Goal: Contribute content: Contribute content

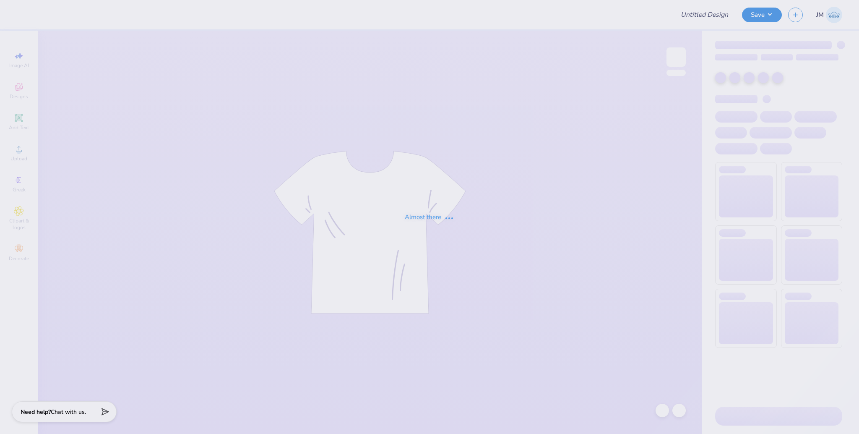
type input "Kappa Sigma Fall 2025 House Shirt"
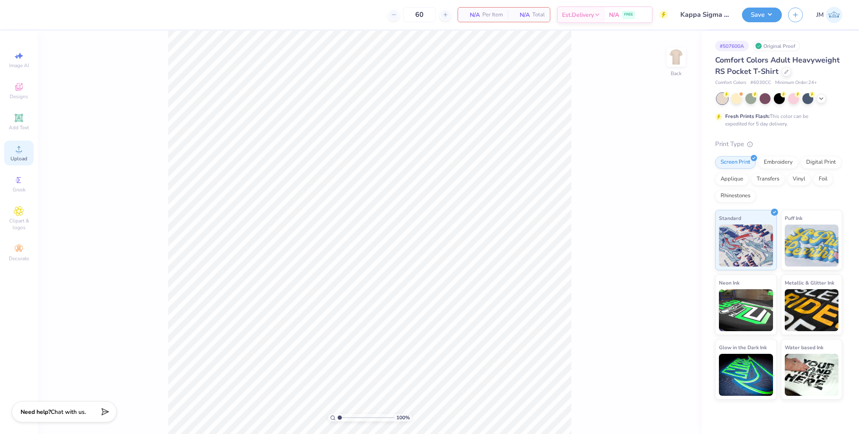
click at [5, 146] on div "Upload" at bounding box center [18, 153] width 29 height 25
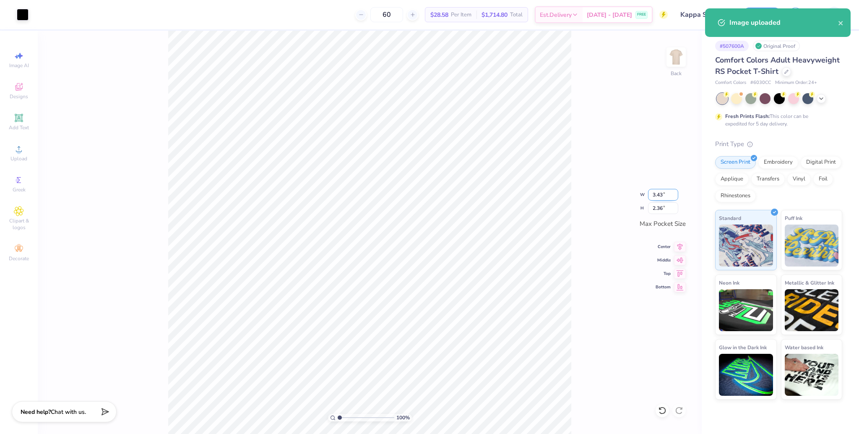
click at [658, 197] on input "3.43" at bounding box center [663, 195] width 30 height 12
type input "3.50"
type input "2.41"
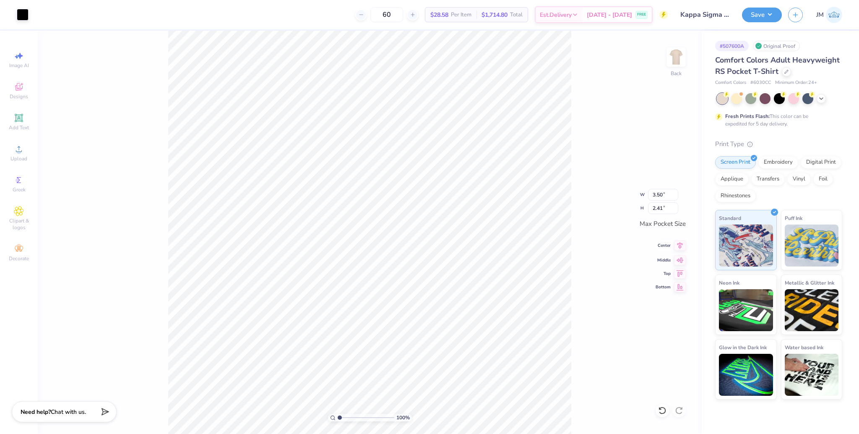
click at [681, 248] on icon at bounding box center [680, 245] width 12 height 10
click at [681, 263] on icon at bounding box center [680, 259] width 12 height 10
click at [679, 55] on img at bounding box center [677, 57] width 34 height 34
click at [23, 154] on div "Upload" at bounding box center [18, 153] width 29 height 25
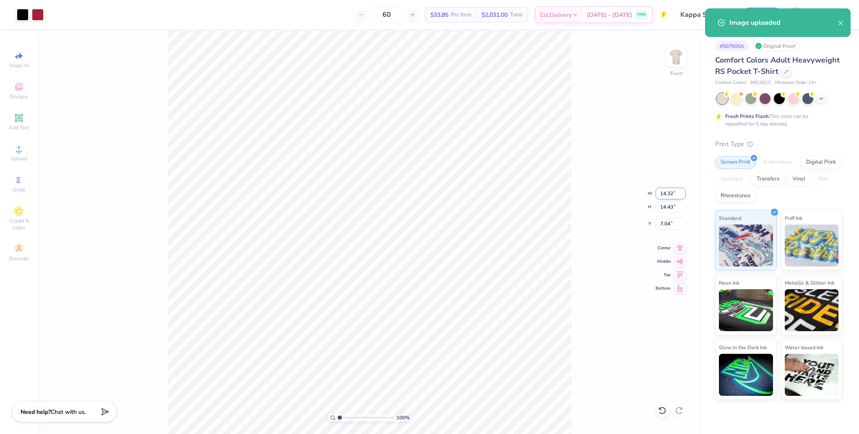
click at [669, 193] on input "14.32" at bounding box center [671, 194] width 30 height 12
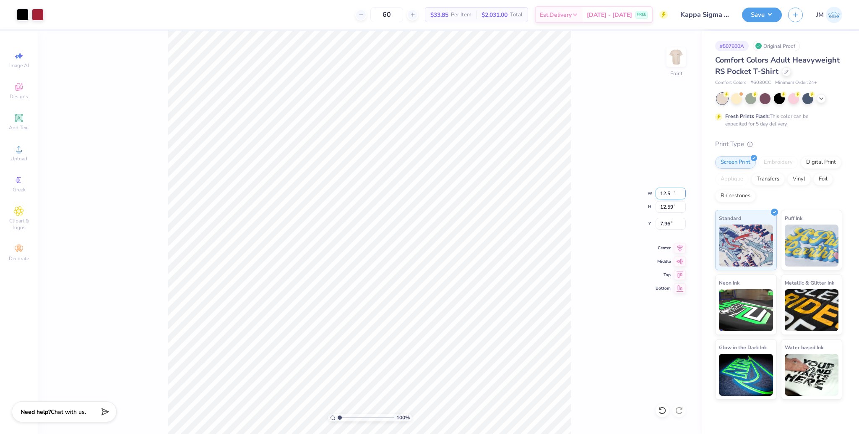
type input "12.50"
type input "12.59"
click at [663, 222] on input "7.96" at bounding box center [671, 224] width 30 height 12
type input "3.00"
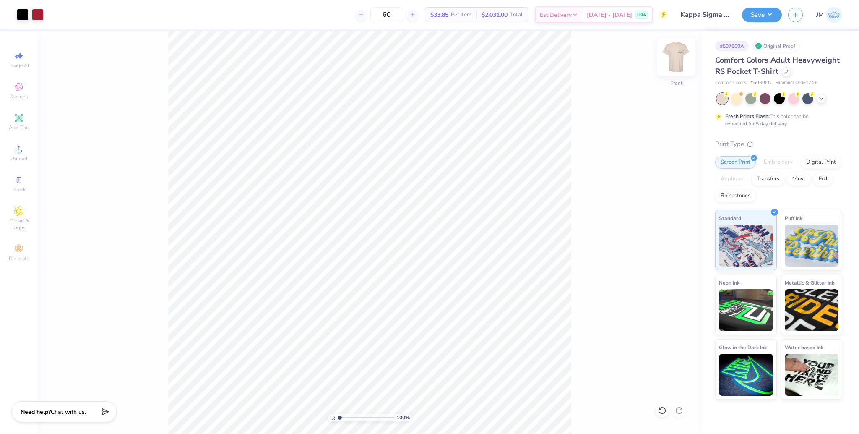
click at [679, 54] on img at bounding box center [677, 57] width 34 height 34
click at [26, 158] on span "Upload" at bounding box center [18, 158] width 17 height 7
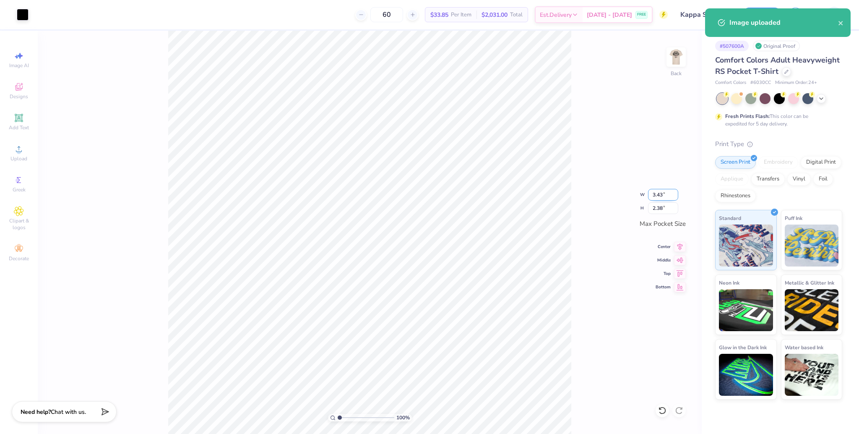
click at [657, 195] on input "3.43" at bounding box center [663, 195] width 30 height 12
type input "3.50"
type input "2.43"
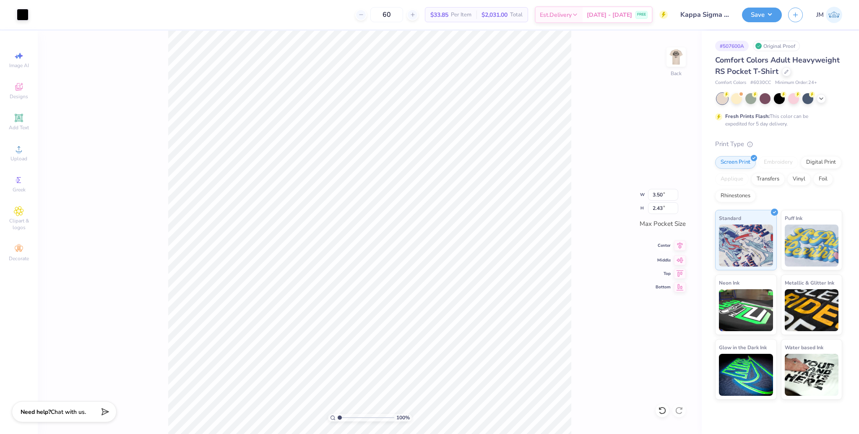
click at [681, 245] on icon at bounding box center [680, 245] width 12 height 10
click at [682, 263] on icon at bounding box center [680, 259] width 12 height 10
click at [761, 16] on button "Save" at bounding box center [762, 13] width 40 height 15
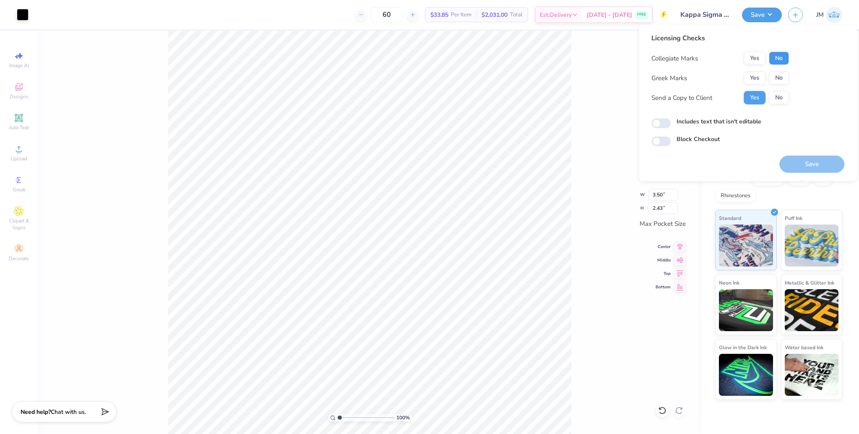
click at [782, 57] on button "No" at bounding box center [779, 58] width 20 height 13
click at [761, 56] on button "Yes" at bounding box center [755, 58] width 22 height 13
click at [753, 76] on button "Yes" at bounding box center [755, 77] width 22 height 13
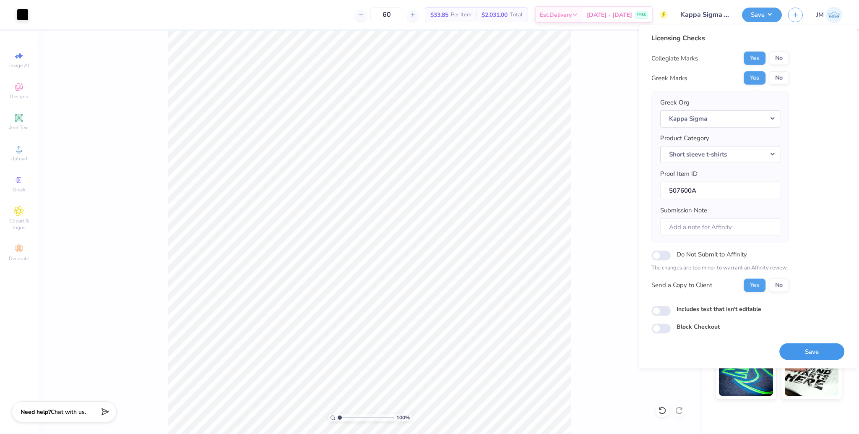
click at [818, 350] on button "Save" at bounding box center [812, 351] width 65 height 17
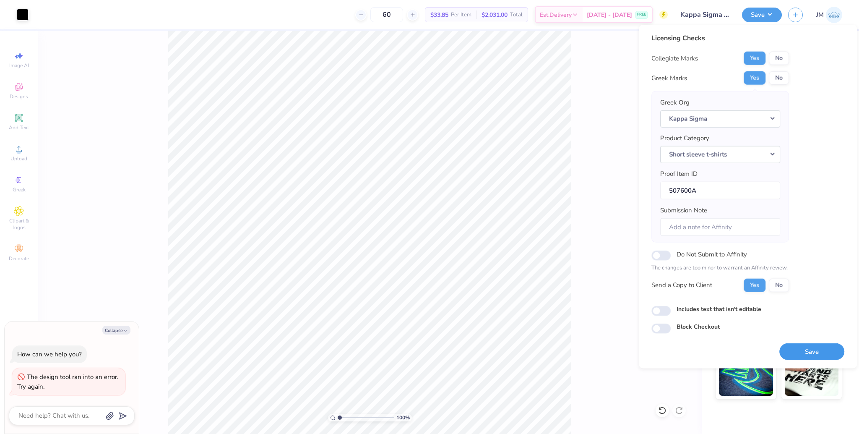
click at [820, 349] on button "Save" at bounding box center [812, 351] width 65 height 17
type textarea "x"
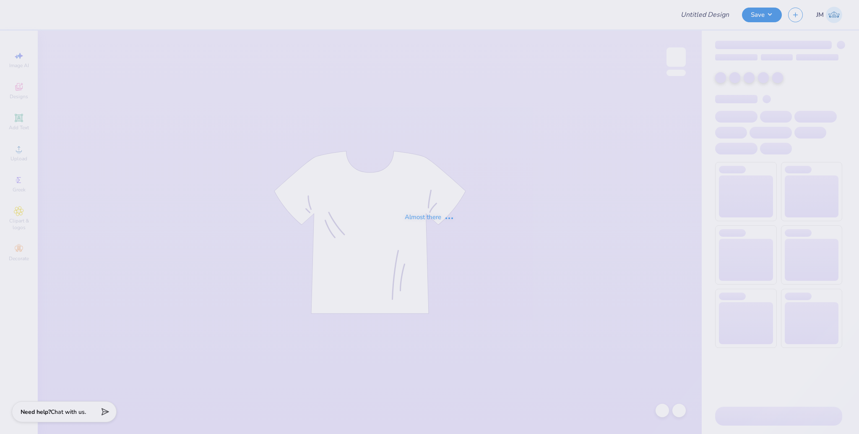
type input "Kappa Sigma Fall 2025 House Shirt"
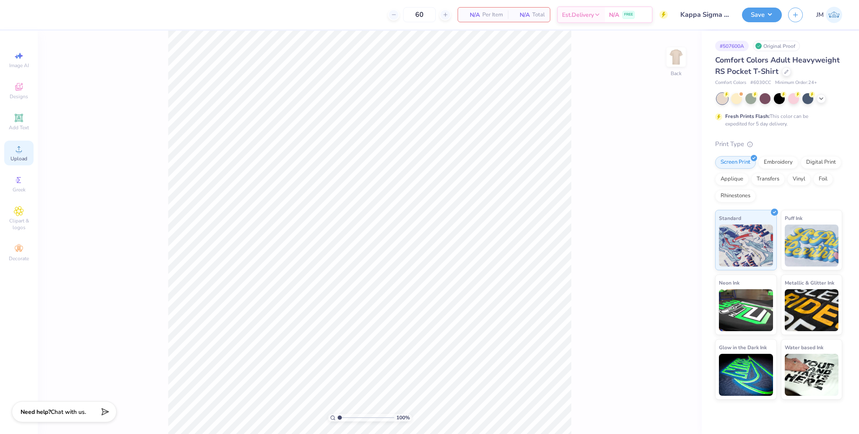
click at [23, 154] on div "Upload" at bounding box center [18, 153] width 29 height 25
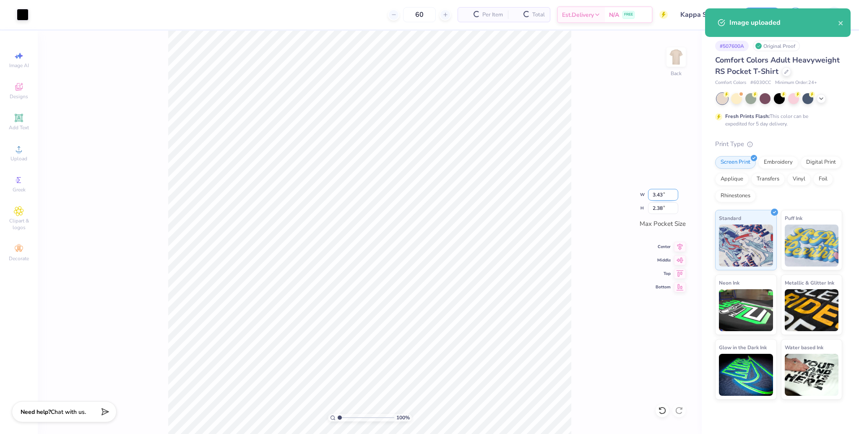
click at [660, 198] on input "3.43" at bounding box center [663, 195] width 30 height 12
click at [660, 197] on input "3.43" at bounding box center [663, 195] width 30 height 12
type input "3.50"
type input "2.43"
click at [681, 244] on icon at bounding box center [680, 245] width 12 height 10
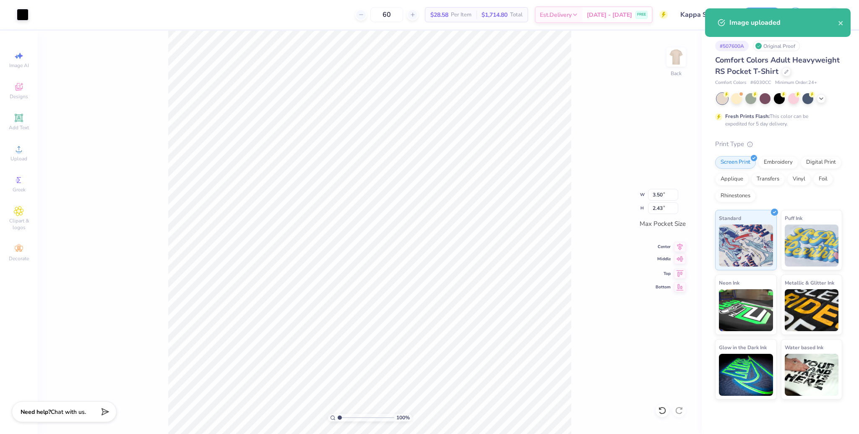
click at [684, 262] on icon at bounding box center [680, 259] width 12 height 10
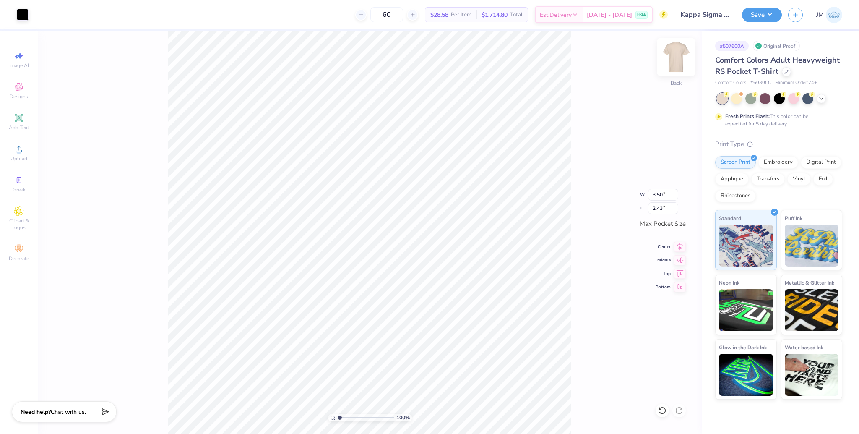
click at [688, 56] on img at bounding box center [677, 57] width 34 height 34
click at [21, 156] on span "Upload" at bounding box center [18, 158] width 17 height 7
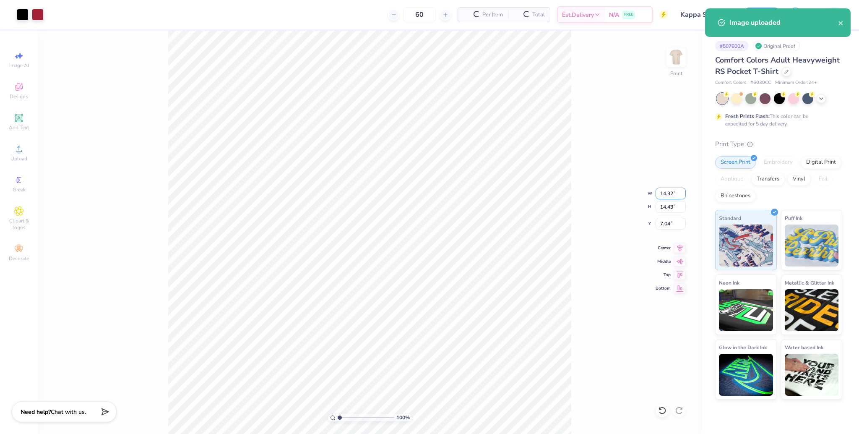
click at [664, 192] on input "14.32" at bounding box center [671, 194] width 30 height 12
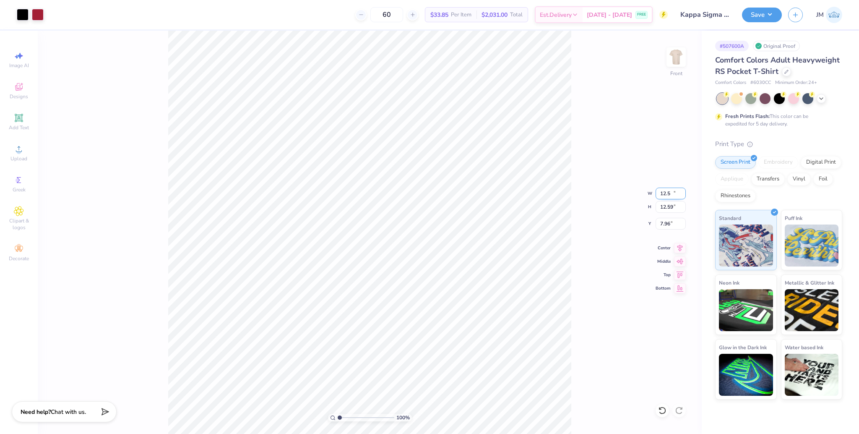
type input "12.50"
type input "12.59"
click at [665, 221] on input "7.96" at bounding box center [671, 224] width 30 height 12
type input "3.00"
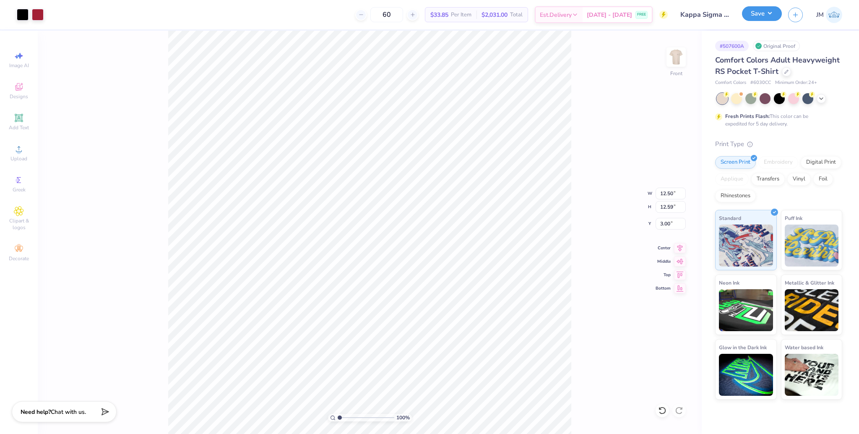
click at [763, 15] on button "Save" at bounding box center [762, 13] width 40 height 15
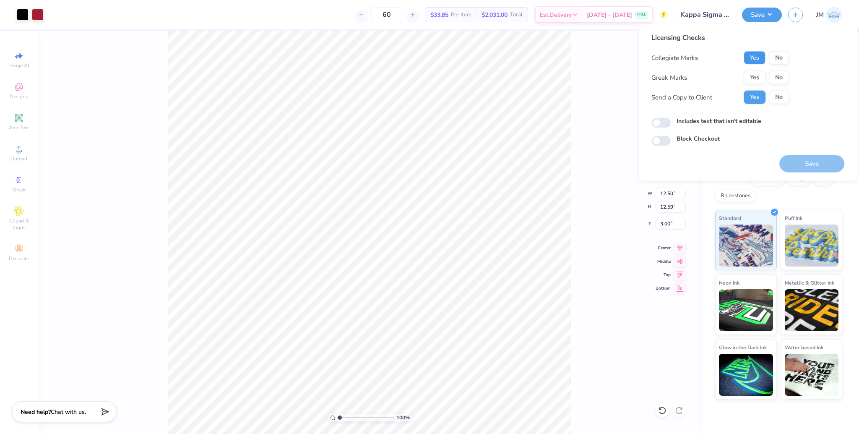
click at [761, 60] on button "Yes" at bounding box center [755, 57] width 22 height 13
click at [763, 73] on button "Yes" at bounding box center [755, 77] width 22 height 13
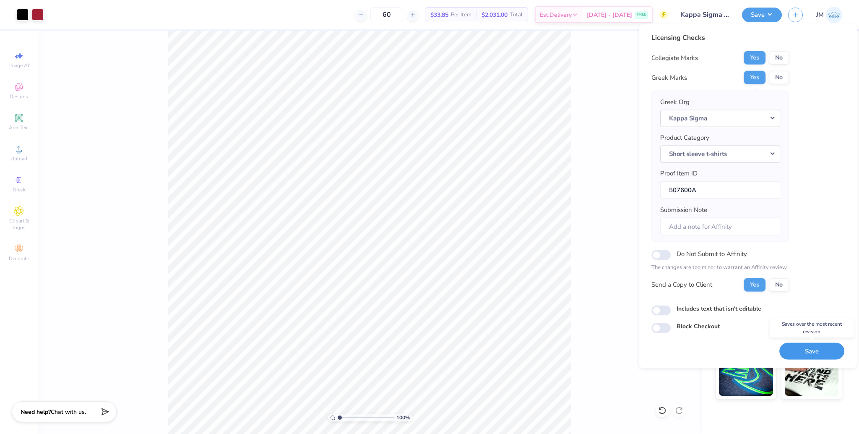
click at [827, 345] on button "Save" at bounding box center [812, 350] width 65 height 17
click at [586, 300] on div "100 % Front W 12.50 12.50 " H 12.59 12.59 " Y 3.00 3.00 " Center Middle Top Bot…" at bounding box center [370, 232] width 664 height 403
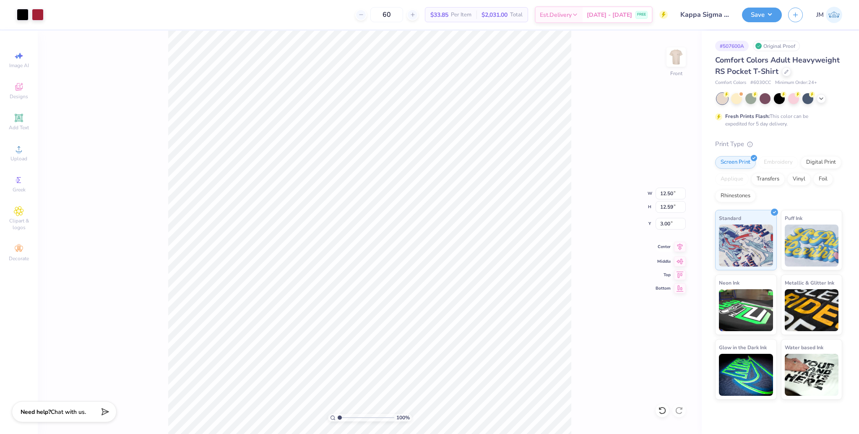
click at [682, 247] on icon at bounding box center [680, 247] width 12 height 10
drag, startPoint x: 340, startPoint y: 417, endPoint x: 347, endPoint y: 417, distance: 7.6
click at [347, 417] on input "range" at bounding box center [366, 418] width 57 height 8
drag, startPoint x: 348, startPoint y: 417, endPoint x: 316, endPoint y: 415, distance: 31.5
click at [338, 415] on input "range" at bounding box center [366, 418] width 57 height 8
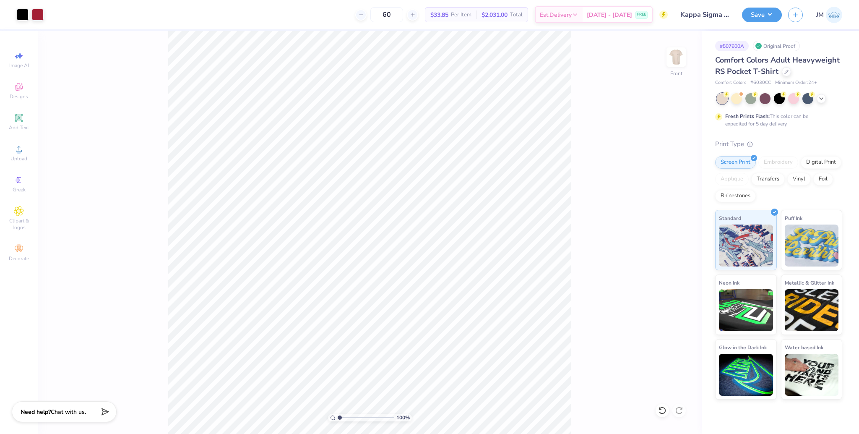
drag, startPoint x: 339, startPoint y: 420, endPoint x: 345, endPoint y: 422, distance: 6.5
click at [345, 421] on input "range" at bounding box center [366, 418] width 57 height 8
type input "5.78"
click at [366, 417] on input "range" at bounding box center [366, 418] width 57 height 8
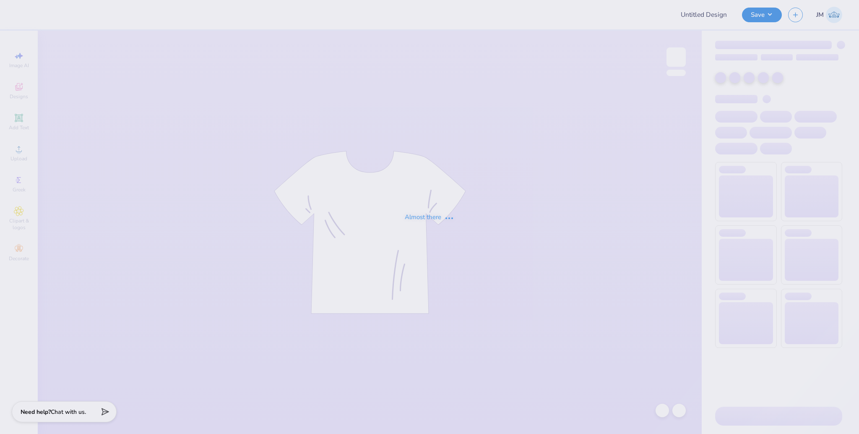
type input "Panhel Mock Neck"
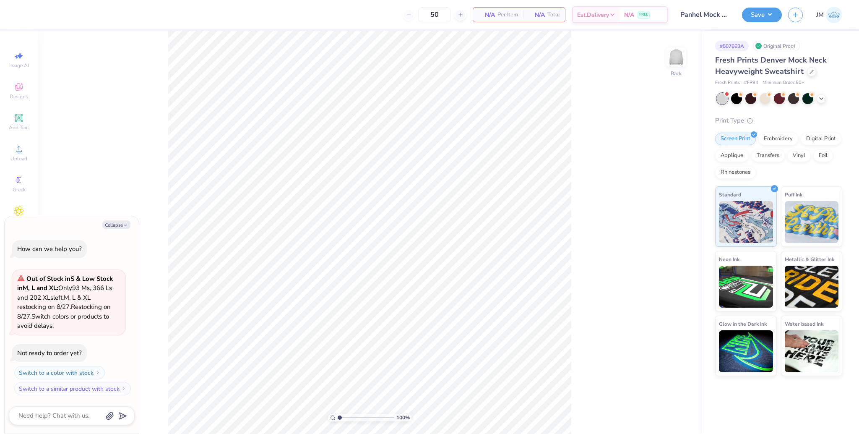
type textarea "x"
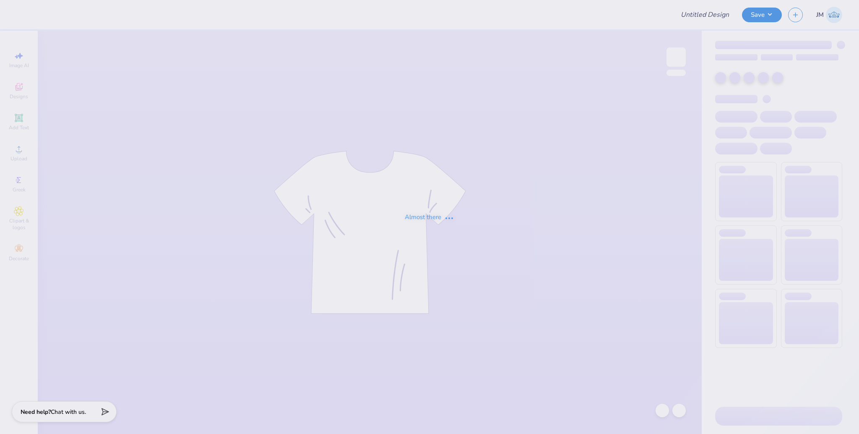
type input "Panhel Mock Neck"
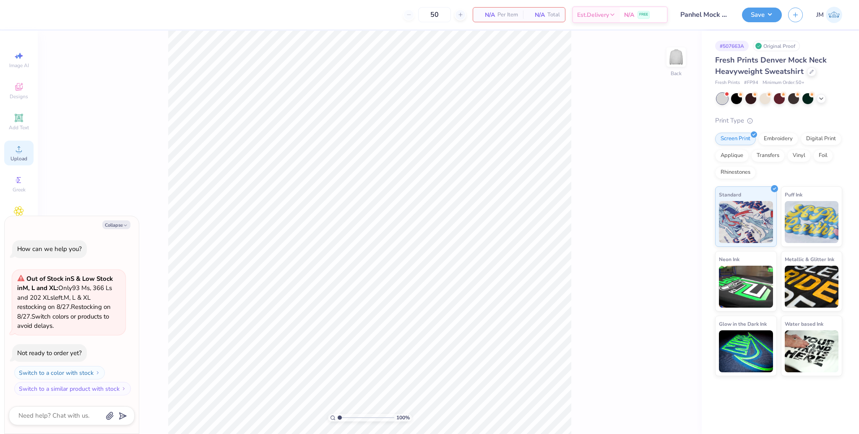
click at [21, 156] on span "Upload" at bounding box center [18, 158] width 17 height 7
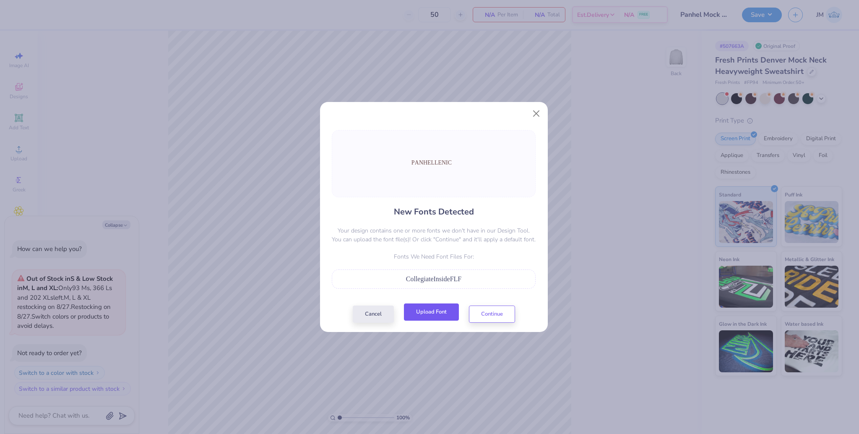
click at [432, 315] on button "Upload Font" at bounding box center [431, 311] width 55 height 17
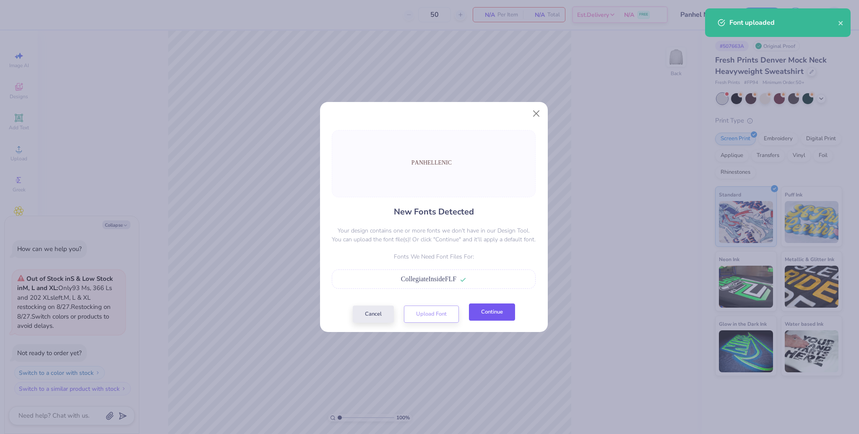
click at [495, 312] on button "Continue" at bounding box center [492, 311] width 46 height 17
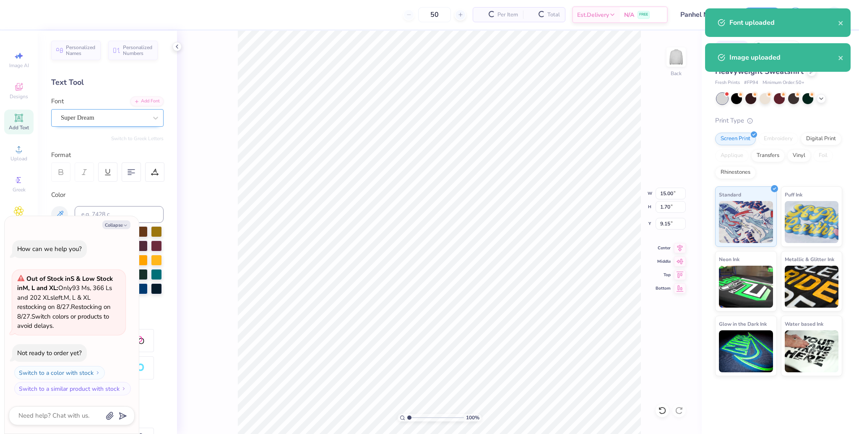
click at [121, 117] on div "Super Dream" at bounding box center [104, 117] width 88 height 13
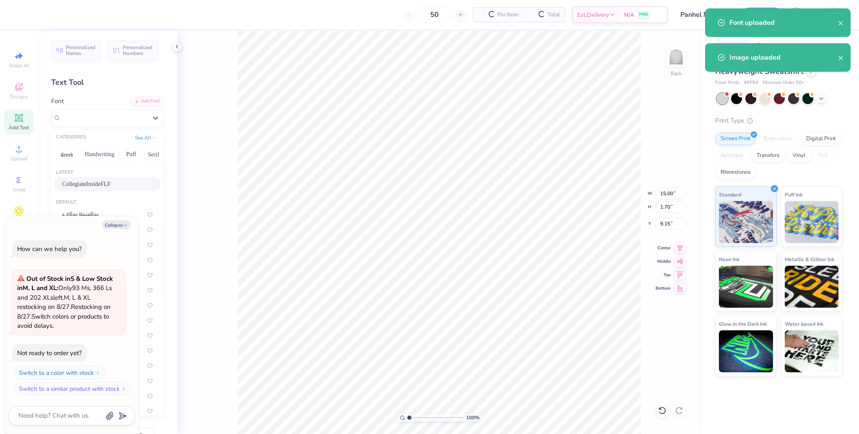
click at [84, 180] on span "CollegiateInsideFLF" at bounding box center [86, 184] width 49 height 9
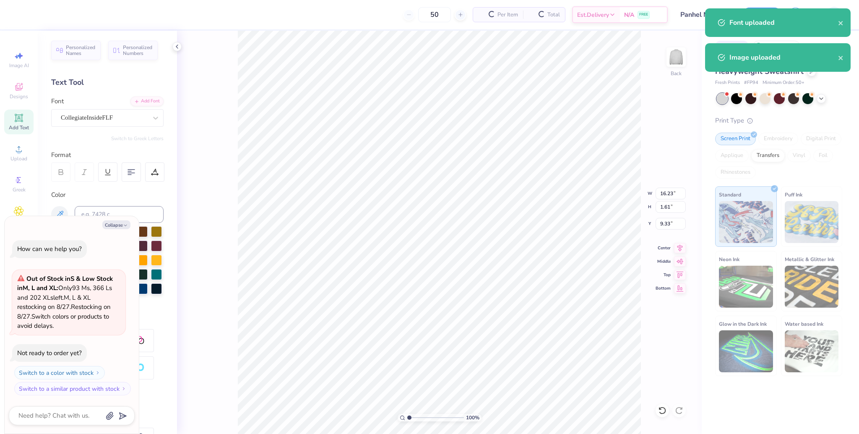
type textarea "x"
type input "16.23"
type input "1.61"
type input "9.33"
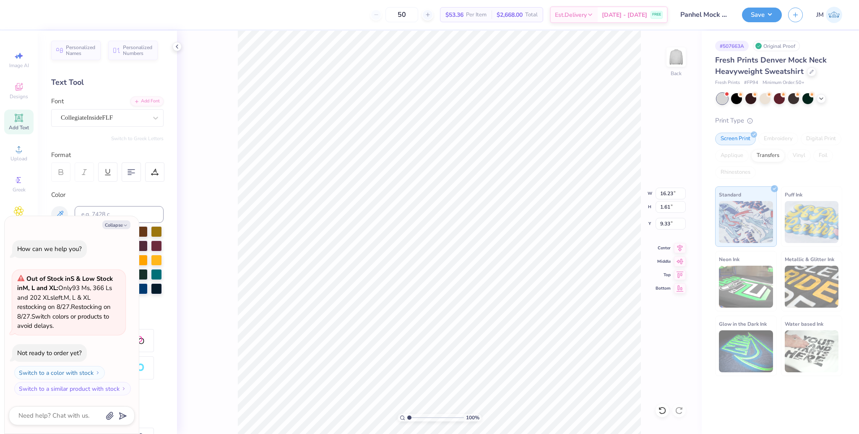
type textarea "x"
type input "13.18"
type input "1.31"
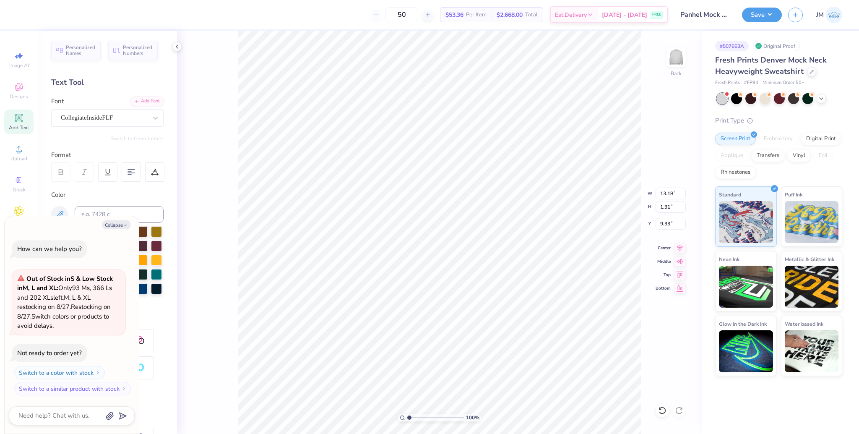
type textarea "x"
type input "7.15"
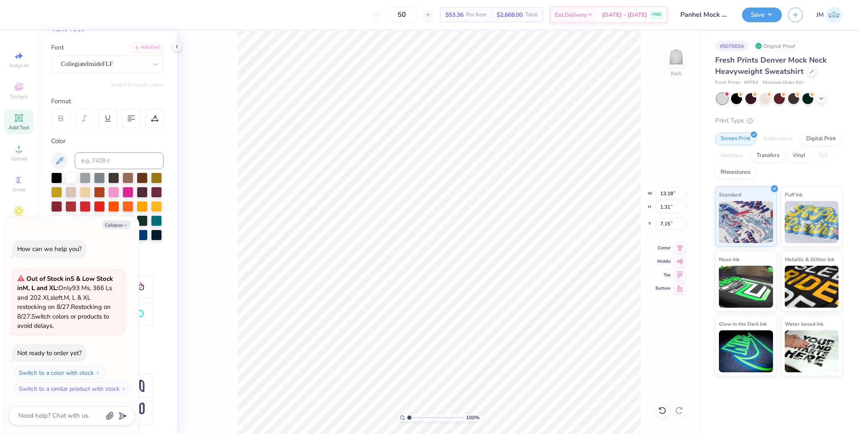
scroll to position [68, 0]
click at [123, 228] on icon "button" at bounding box center [125, 225] width 5 height 5
type textarea "x"
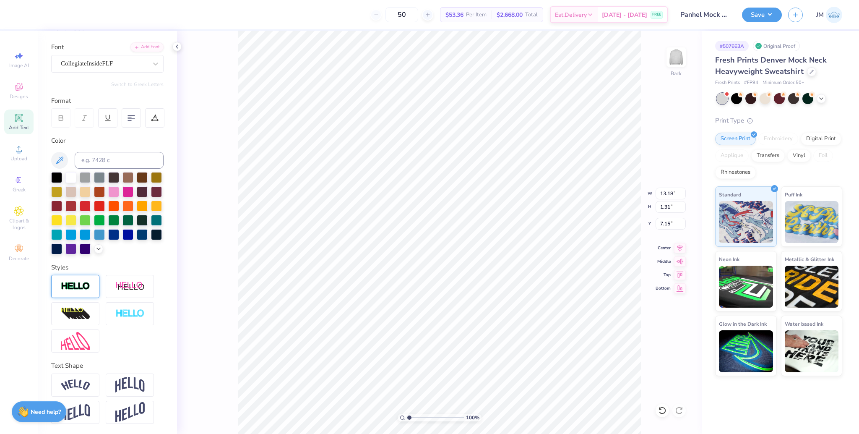
click at [84, 284] on img at bounding box center [75, 287] width 29 height 10
type input "13.20"
type input "1.33"
type input "7.14"
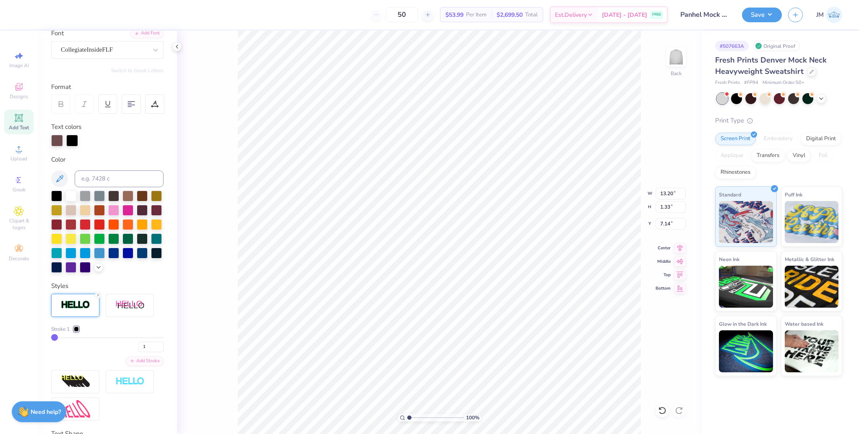
type input "2"
type input "3"
type input "4"
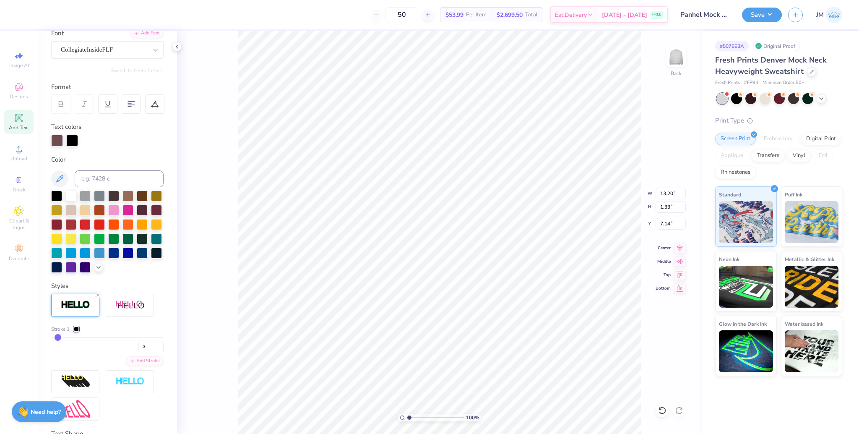
type input "4"
click at [57, 338] on input "range" at bounding box center [107, 337] width 112 height 1
type input "13.24"
type input "1.37"
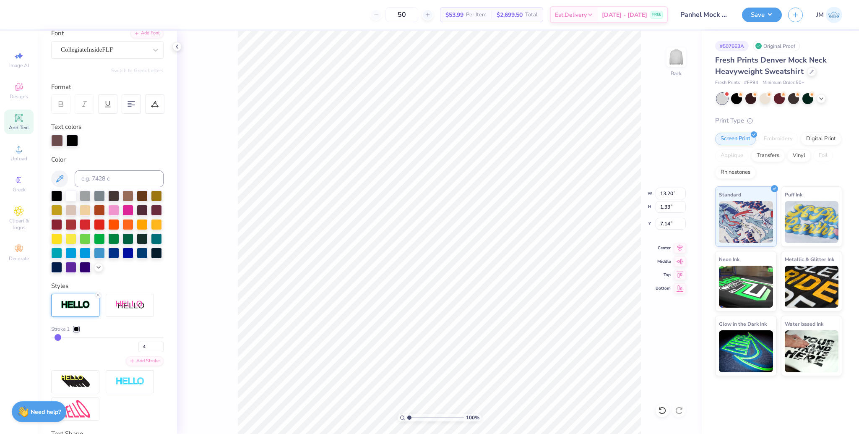
type input "7.12"
type input "5"
type input "6"
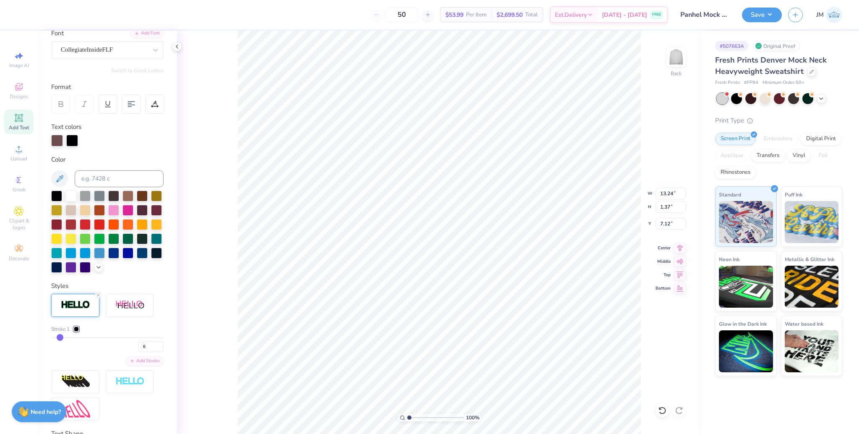
type input "7"
click at [61, 338] on input "range" at bounding box center [107, 337] width 112 height 1
type input "13.29"
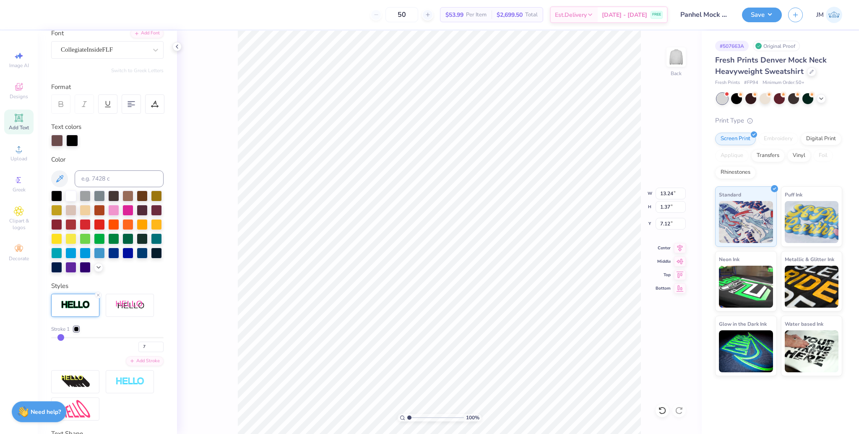
type input "1.42"
type input "7.09"
type input "6"
type input "5"
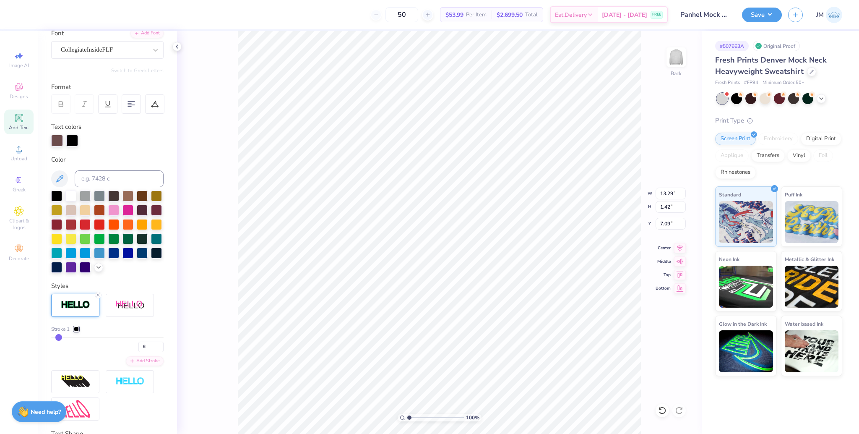
type input "5"
type input "4"
type input "3"
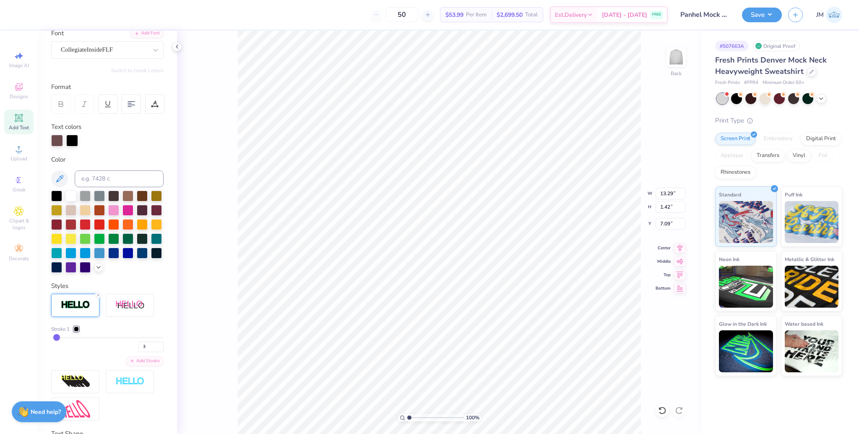
type input "2"
type input "1"
type input "2"
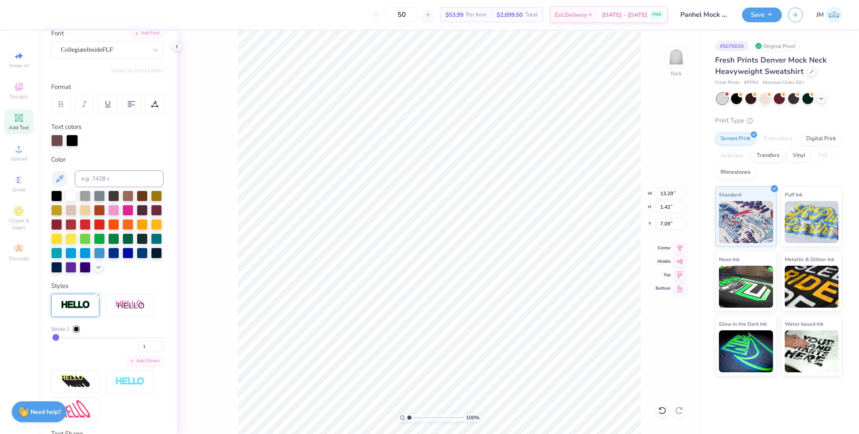
type input "2"
type input "3"
type input "4"
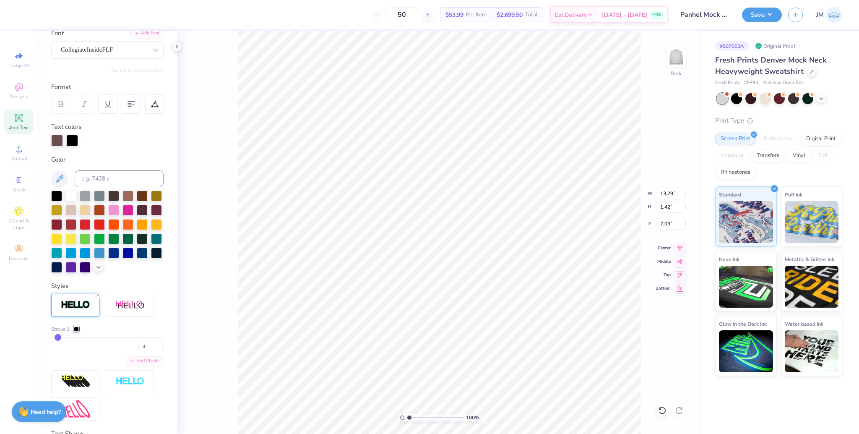
type input "5"
type input "6"
type input "13.27"
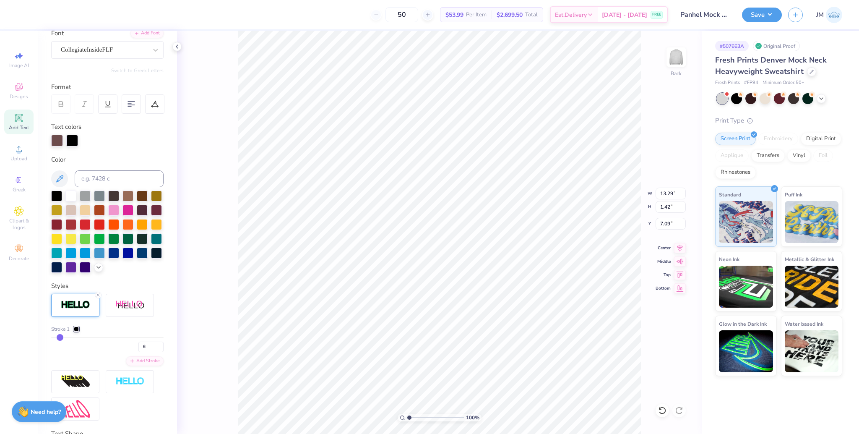
type input "1.40"
type input "7.10"
click at [102, 181] on input at bounding box center [119, 178] width 89 height 17
click at [70, 141] on div at bounding box center [72, 140] width 12 height 12
click at [78, 331] on div at bounding box center [76, 328] width 5 height 5
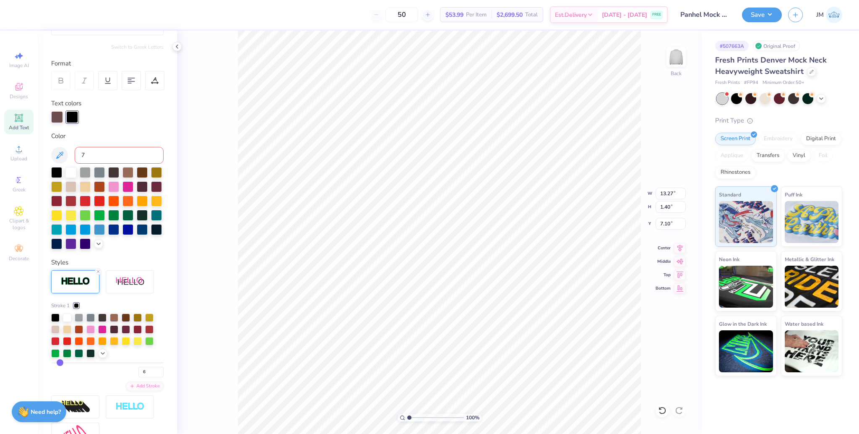
scroll to position [124, 0]
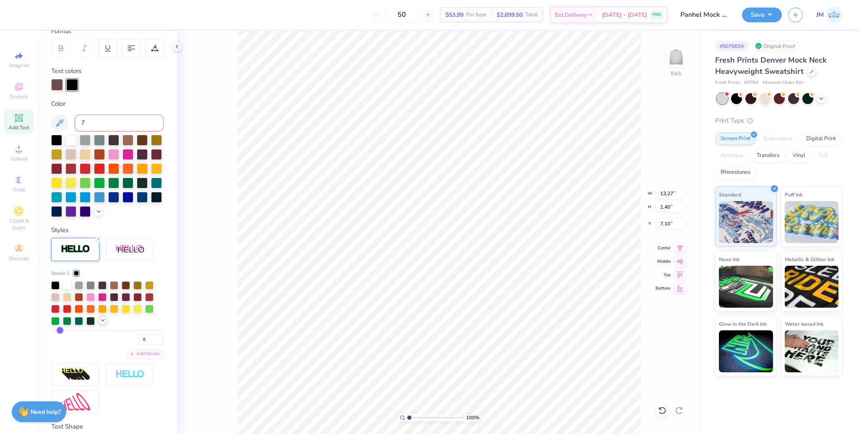
click at [102, 323] on icon at bounding box center [102, 320] width 7 height 7
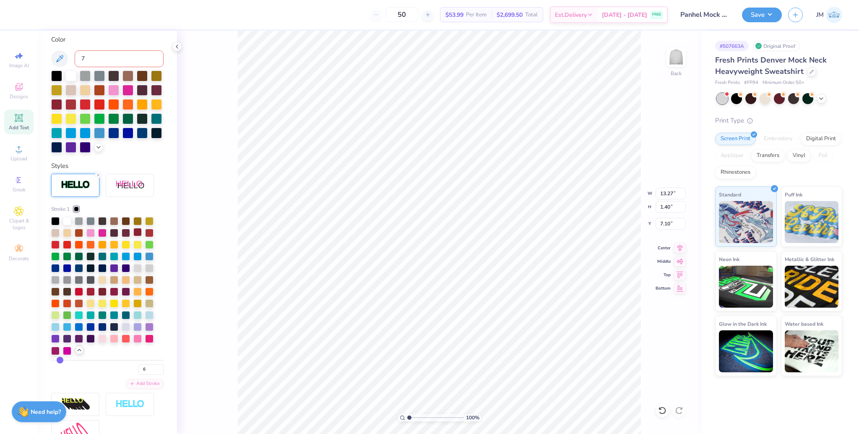
scroll to position [292, 0]
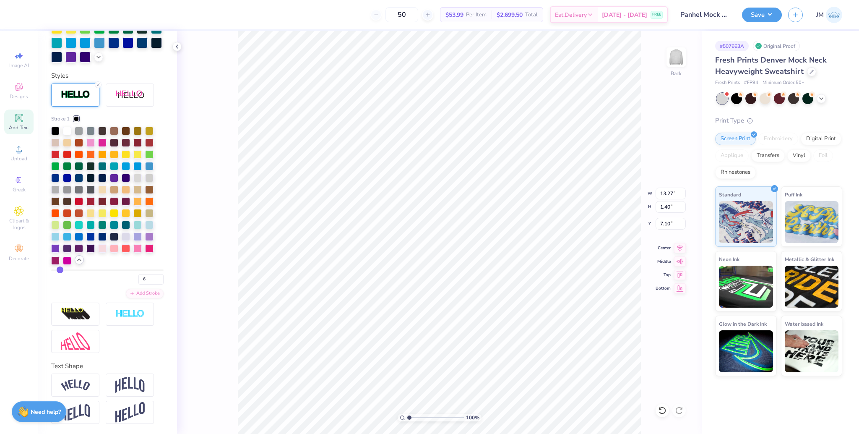
click at [78, 262] on icon at bounding box center [79, 259] width 7 height 7
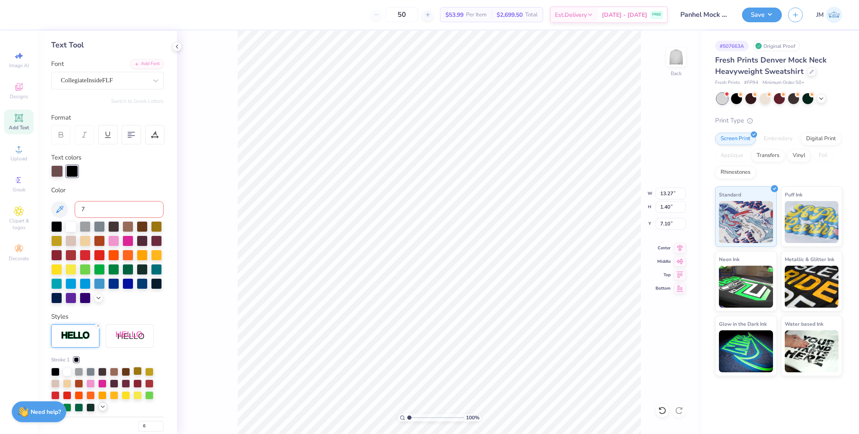
scroll to position [30, 0]
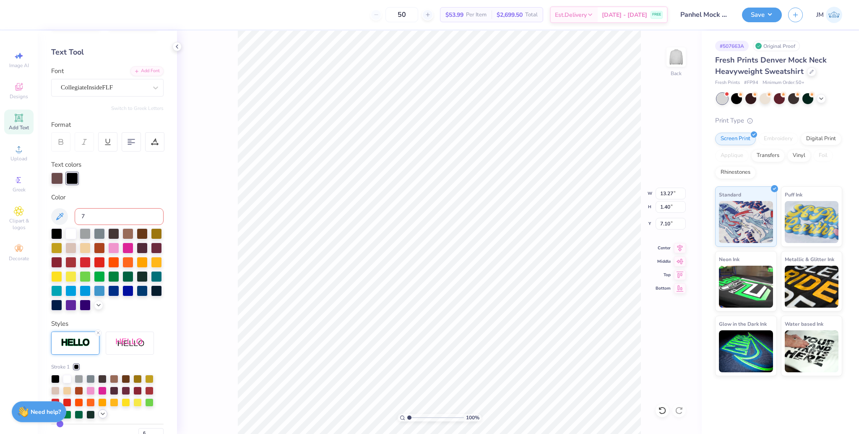
click at [119, 225] on div "Color 7" at bounding box center [107, 252] width 112 height 118
click at [111, 218] on input "7" at bounding box center [119, 216] width 89 height 17
type input "7616"
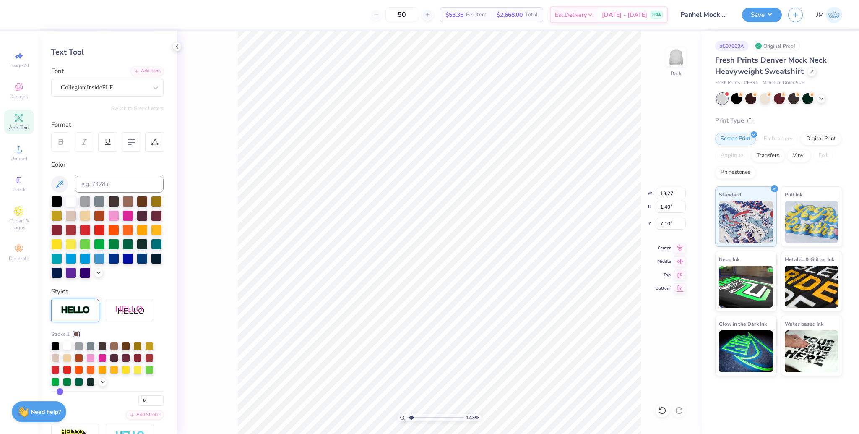
type input "1"
drag, startPoint x: 412, startPoint y: 417, endPoint x: 376, endPoint y: 405, distance: 37.4
click at [407, 414] on input "range" at bounding box center [435, 418] width 57 height 8
click at [662, 192] on input "13.27" at bounding box center [671, 194] width 30 height 12
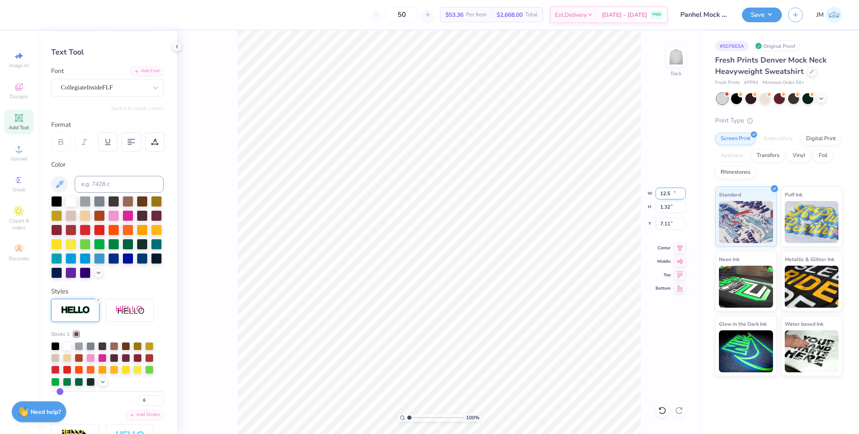
type input "12.50"
type input "1.32"
type input "7.11"
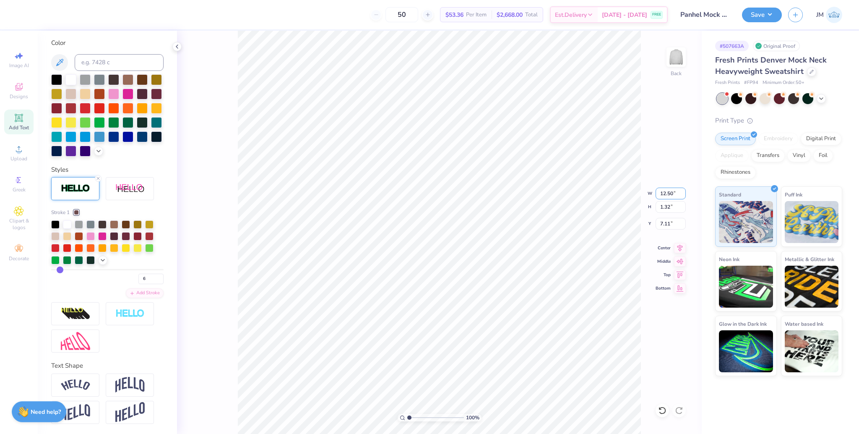
scroll to position [165, 0]
click at [138, 381] on img at bounding box center [129, 385] width 29 height 16
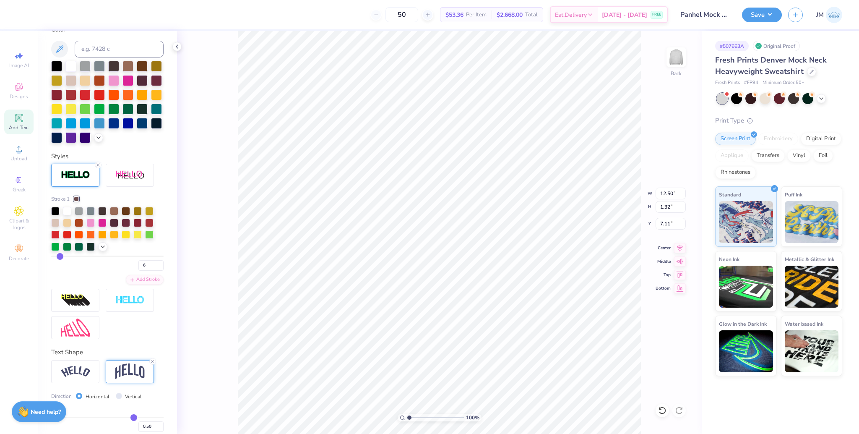
type input "3.89"
type input "5.82"
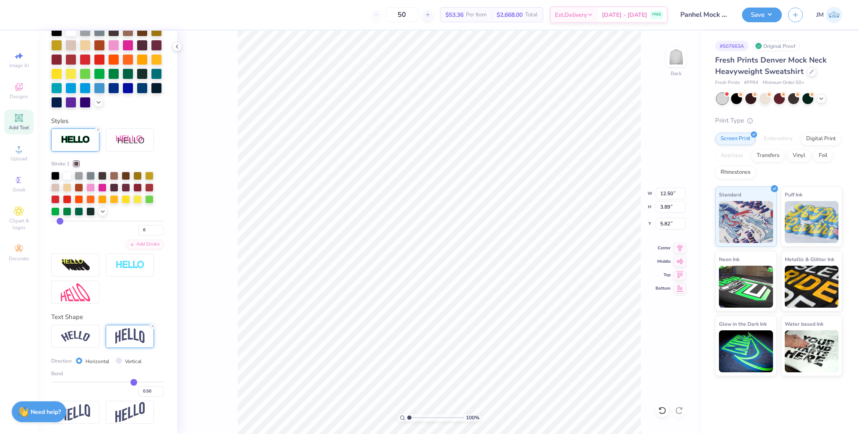
scroll to position [214, 0]
type input "0.46"
type input "0.44"
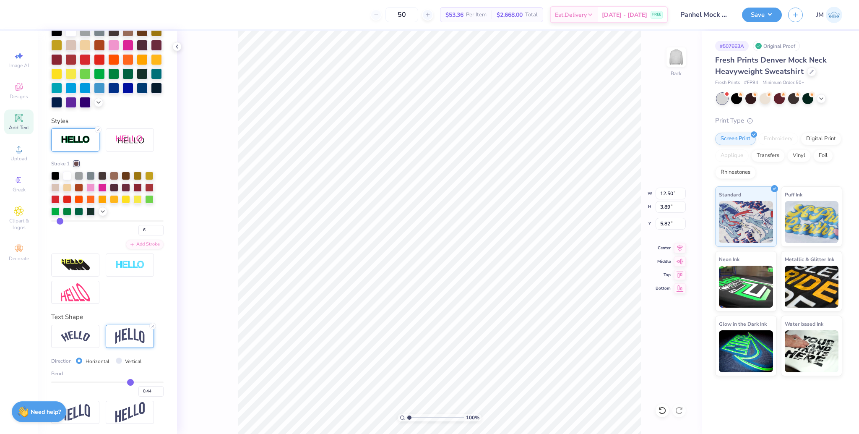
type input "0.42"
type input "0.41"
type input "0.39"
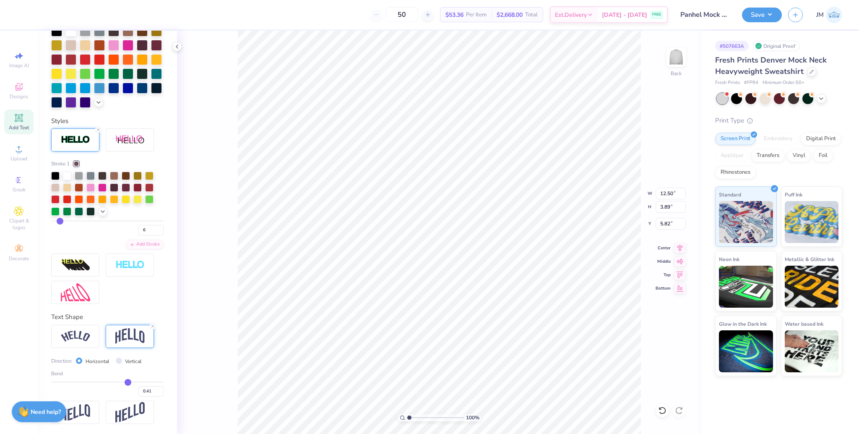
type input "0.39"
type input "0.37"
type input "0.35"
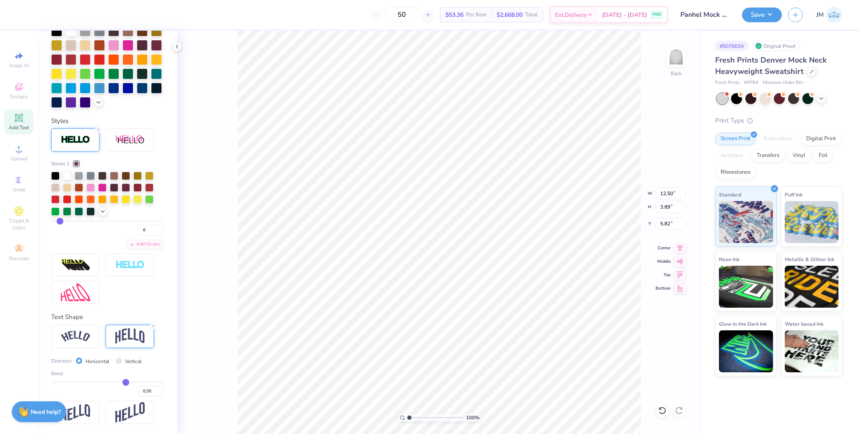
type input "0.32"
type input "0.3"
type input "0.30"
type input "0.28"
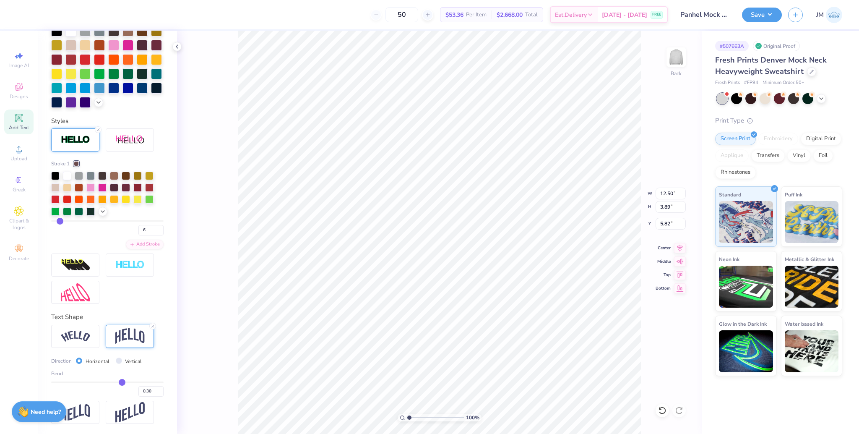
type input "0.28"
type input "0.25"
type input "0.24"
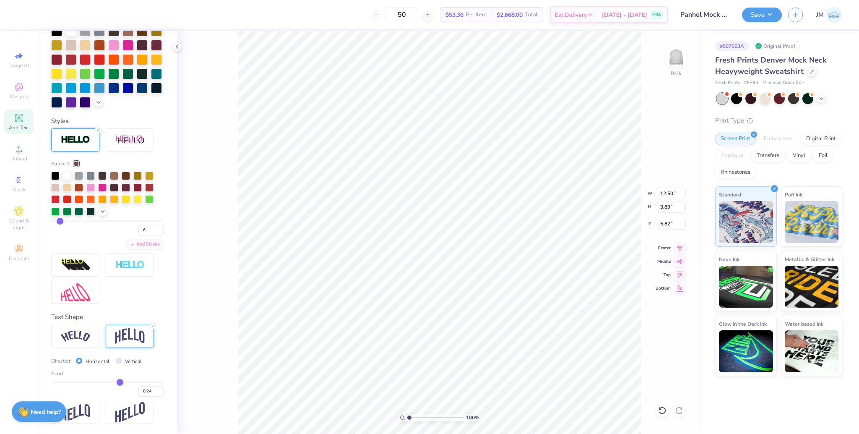
type input "0.23"
type input "0.21"
type input "0.2"
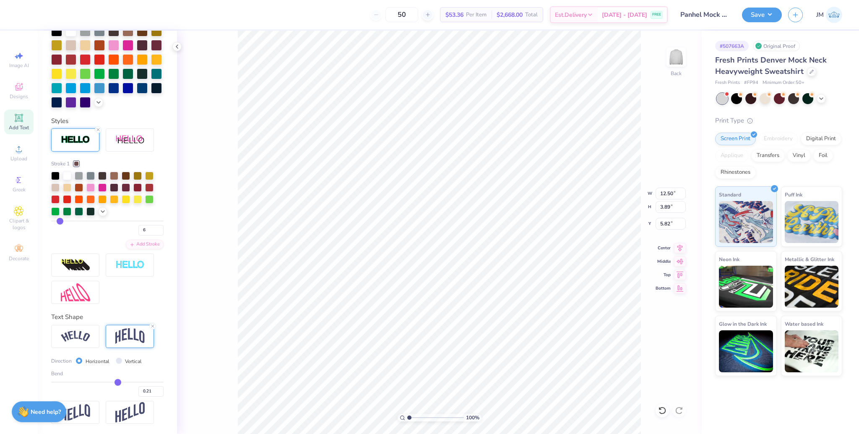
type input "0.20"
type input "0.18"
type input "0.17"
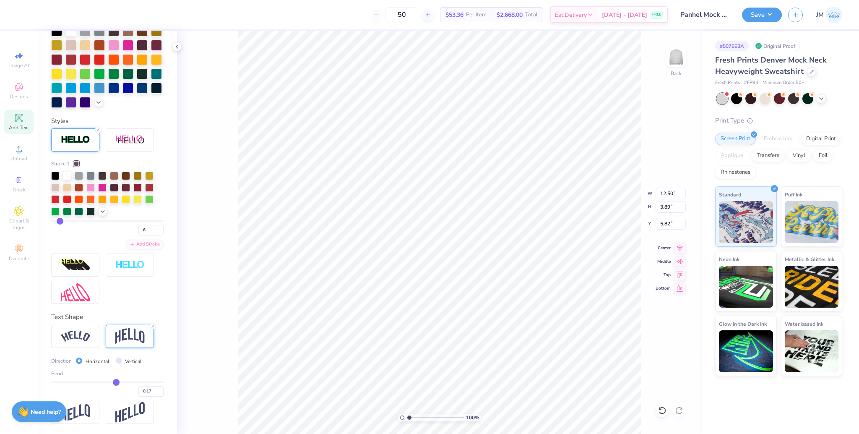
drag, startPoint x: 125, startPoint y: 382, endPoint x: 111, endPoint y: 380, distance: 13.9
type input "0.17"
click at [111, 381] on input "range" at bounding box center [107, 381] width 112 height 1
type input "2.16"
type input "6.69"
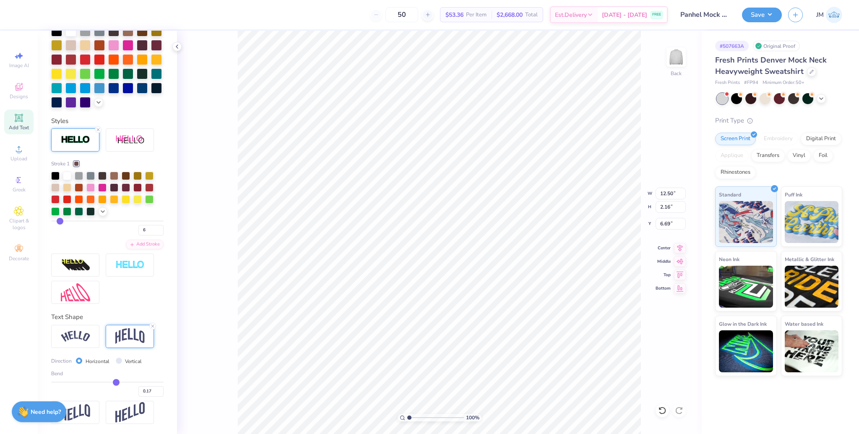
type input "0.21"
type input "0.22"
type input "0.23"
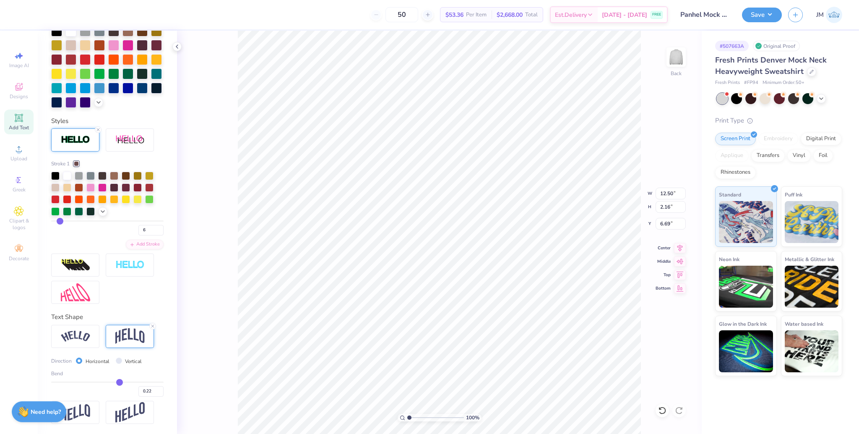
type input "0.23"
type input "0.24"
type input "0.25"
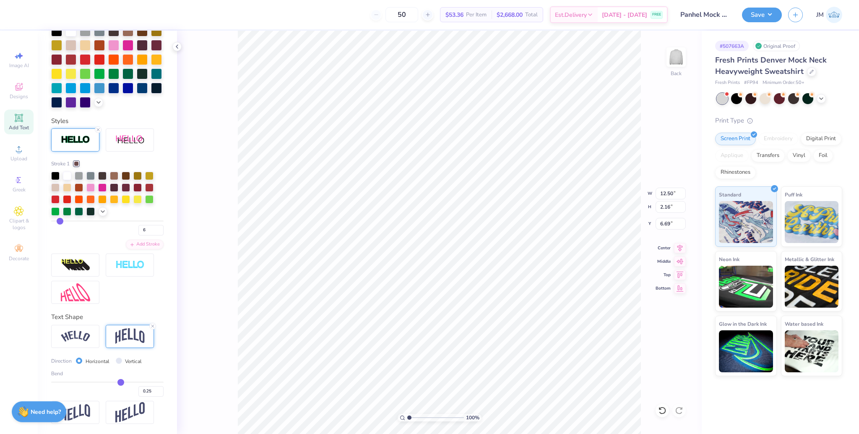
type input "0.26"
type input "0.27"
type input "0.28"
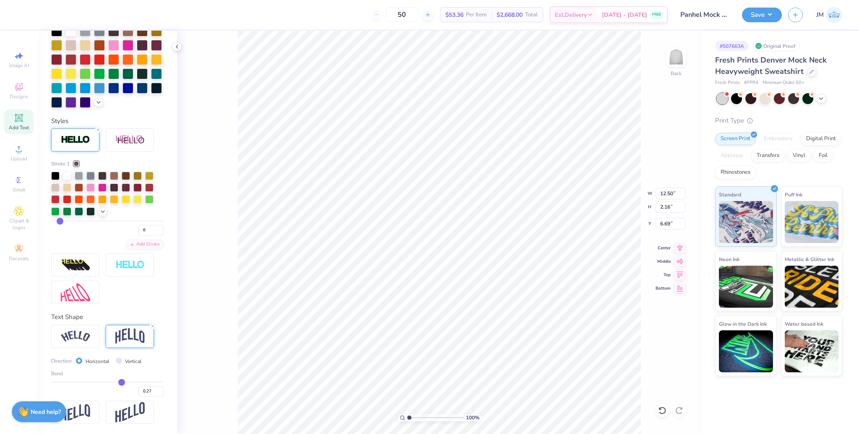
type input "0.28"
drag, startPoint x: 112, startPoint y: 381, endPoint x: 117, endPoint y: 381, distance: 5.0
type input "0.28"
click at [117, 381] on input "range" at bounding box center [107, 381] width 112 height 1
type input "2.71"
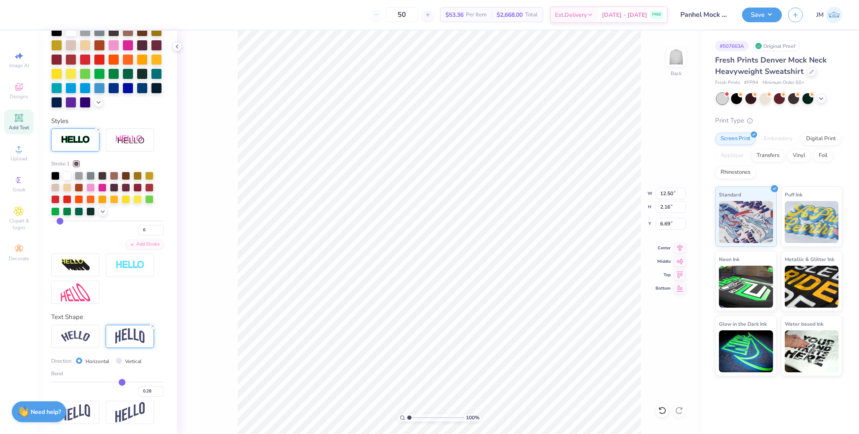
type input "6.41"
type input "0.34"
type input "0.35"
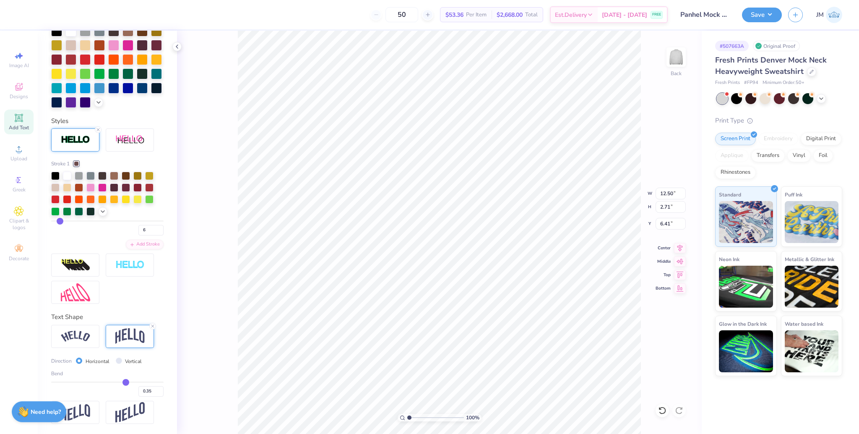
type input "0.36"
type input "0.37"
type input "0.38"
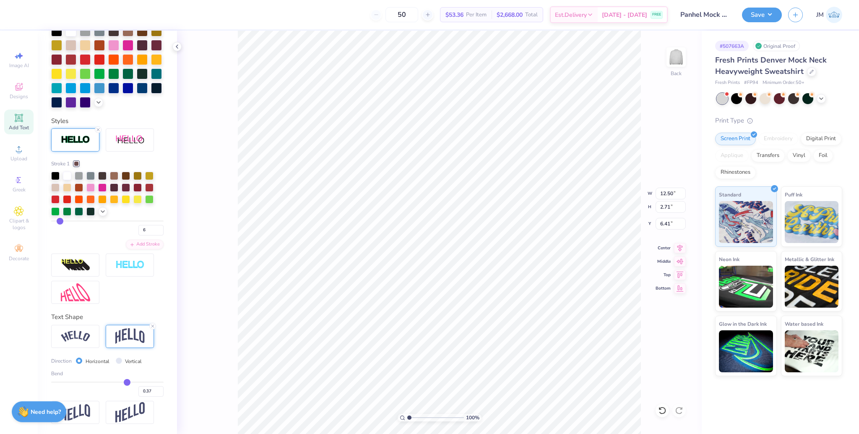
type input "0.38"
click at [122, 381] on input "range" at bounding box center [107, 381] width 112 height 1
type input "3.23"
type input "6.15"
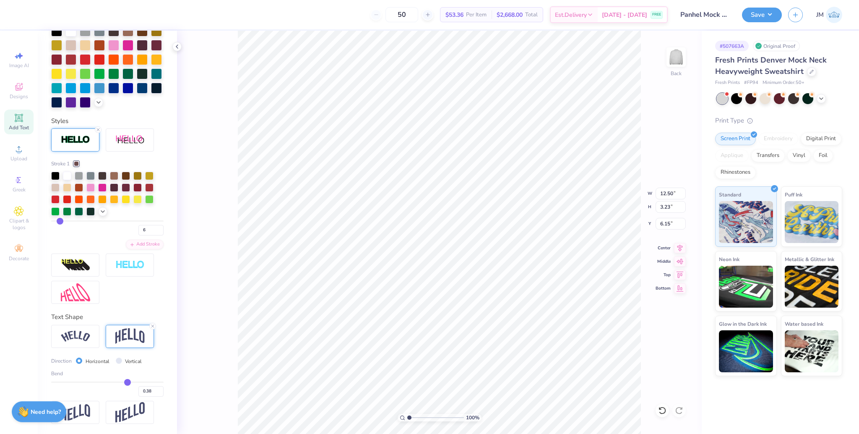
click at [114, 379] on div "Bend 0.38" at bounding box center [107, 383] width 112 height 27
click at [151, 393] on input "0.37" at bounding box center [150, 391] width 25 height 10
click at [151, 393] on input "0.36" at bounding box center [150, 391] width 25 height 10
type input "0.35"
click at [151, 393] on input "0.35" at bounding box center [150, 391] width 25 height 10
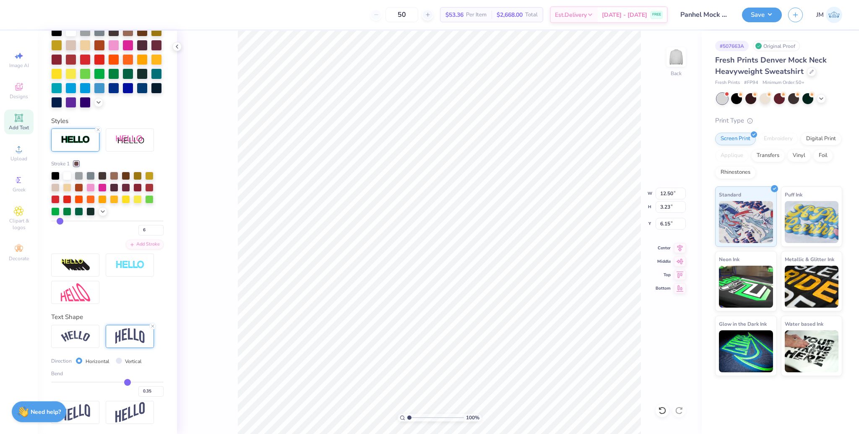
type input "0.35"
click at [669, 227] on input "6.23" at bounding box center [671, 224] width 30 height 12
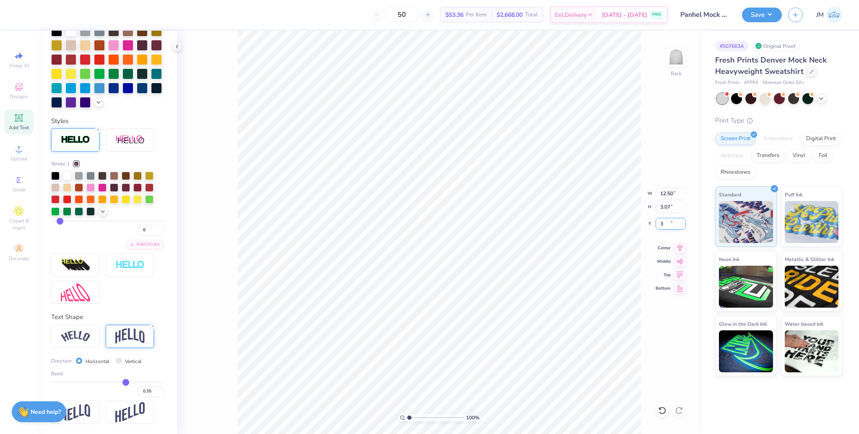
type input "3.00"
click at [682, 250] on icon at bounding box center [680, 247] width 12 height 10
type input "1"
click at [408, 418] on input "range" at bounding box center [435, 418] width 57 height 8
click at [755, 13] on button "Save" at bounding box center [762, 13] width 40 height 15
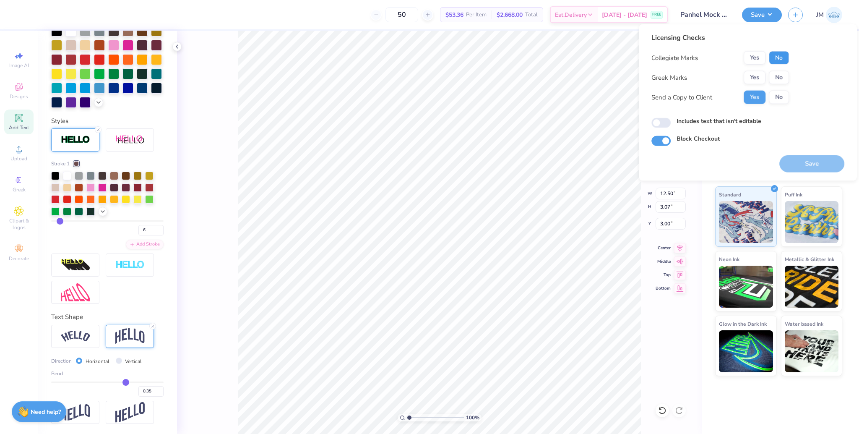
click at [777, 57] on button "No" at bounding box center [779, 57] width 20 height 13
click at [754, 75] on button "Yes" at bounding box center [755, 77] width 22 height 13
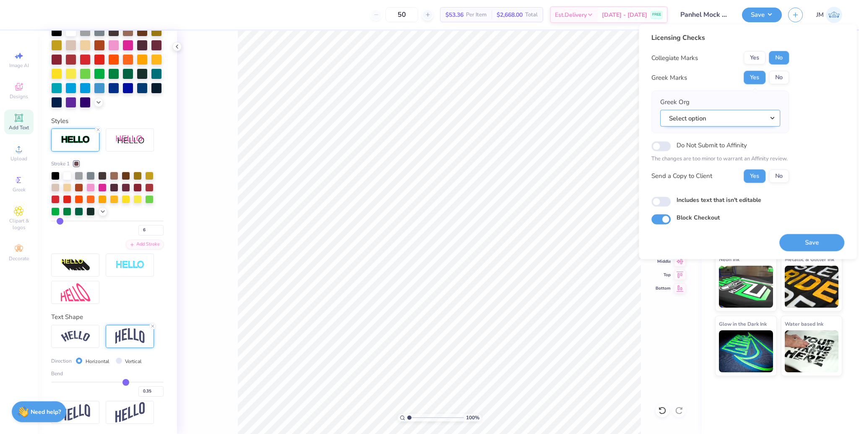
click at [715, 110] on button "Select option" at bounding box center [720, 118] width 120 height 17
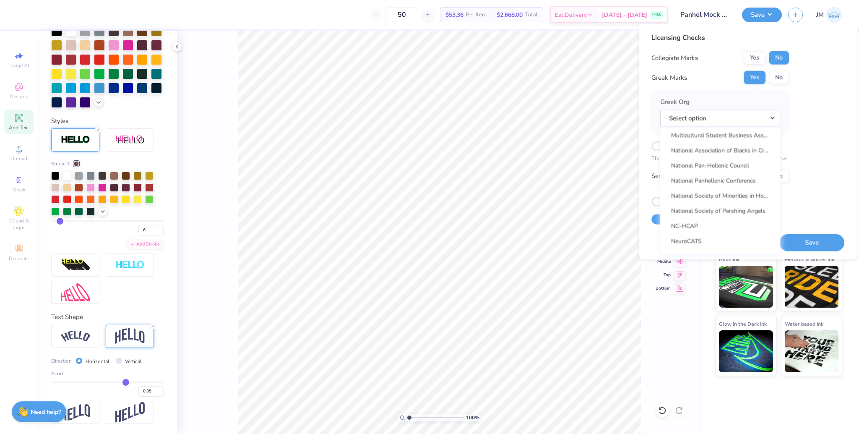
scroll to position [3916, 0]
click at [741, 166] on link "National Pan-Hellenic Council" at bounding box center [720, 164] width 113 height 14
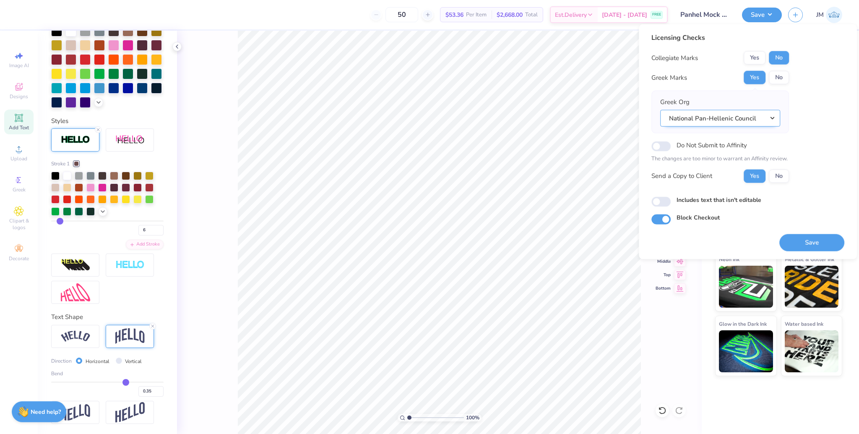
click at [743, 120] on button "National Pan-Hellenic Council" at bounding box center [720, 118] width 120 height 17
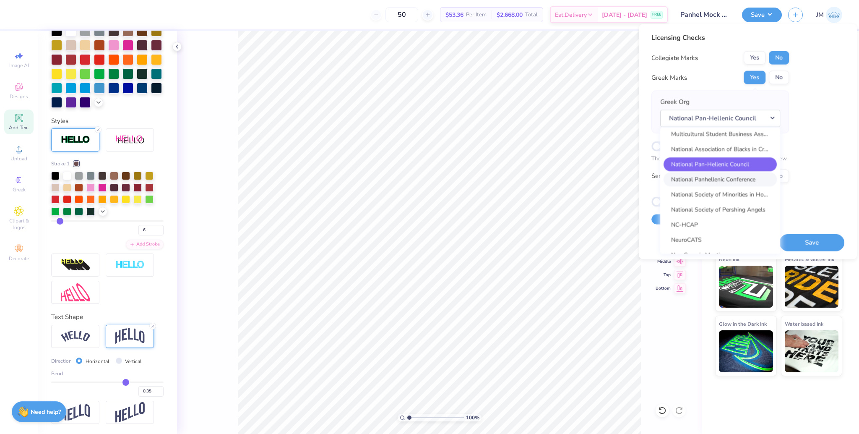
click at [739, 177] on link "National Panhellenic Conference" at bounding box center [720, 179] width 113 height 14
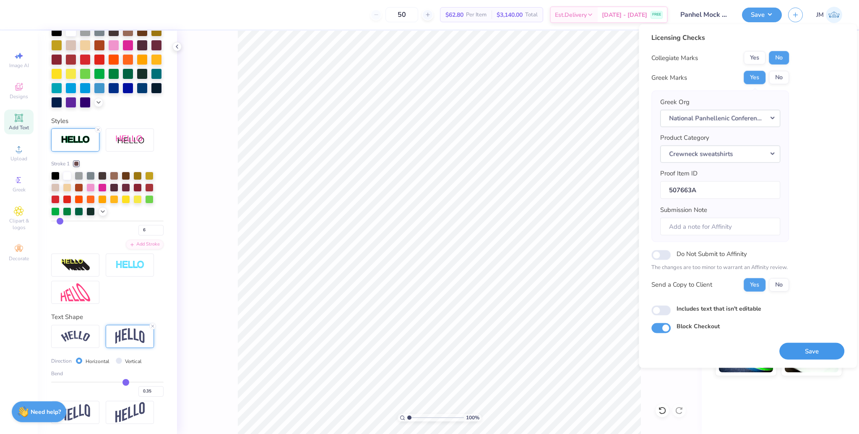
click at [808, 353] on button "Save" at bounding box center [812, 350] width 65 height 17
